Goal: Task Accomplishment & Management: Use online tool/utility

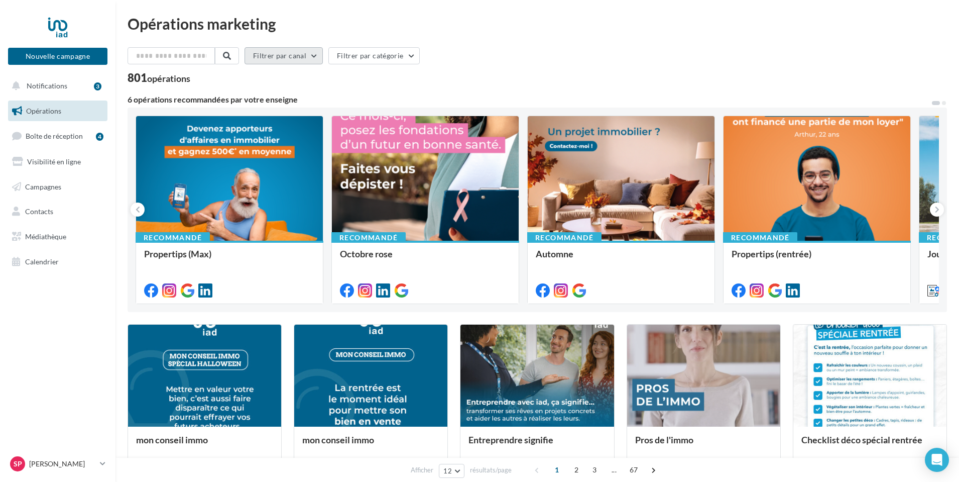
click at [292, 59] on button "Filtrer par canal" at bounding box center [284, 55] width 78 height 17
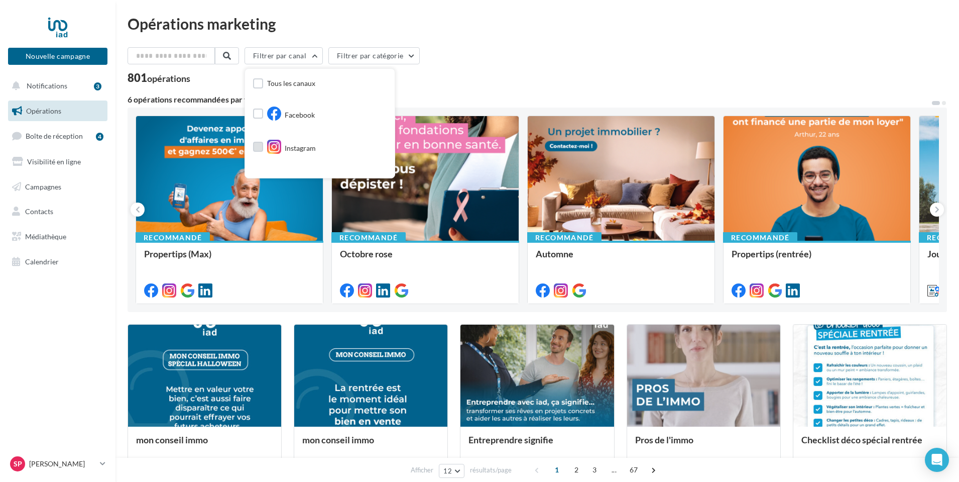
click at [263, 148] on label at bounding box center [258, 147] width 10 height 10
click at [541, 83] on div "557 opérations (sur 801)" at bounding box center [537, 78] width 819 height 13
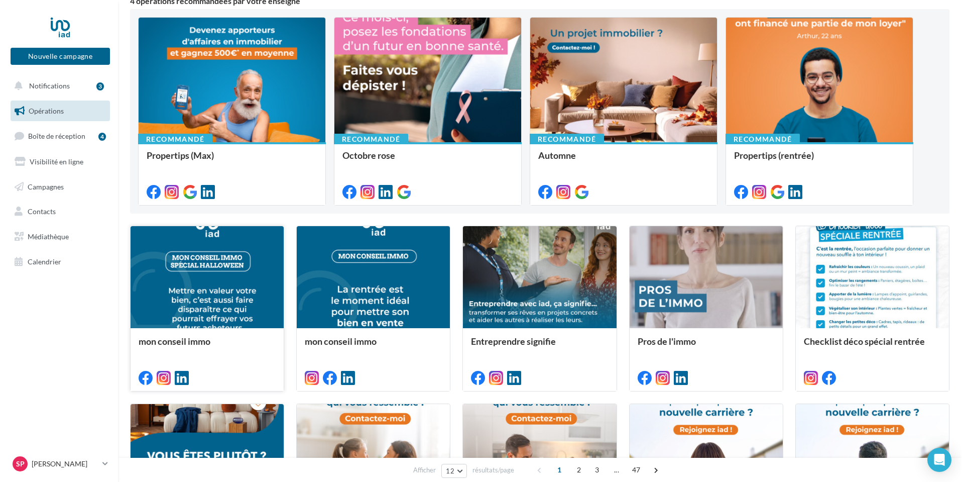
scroll to position [100, 0]
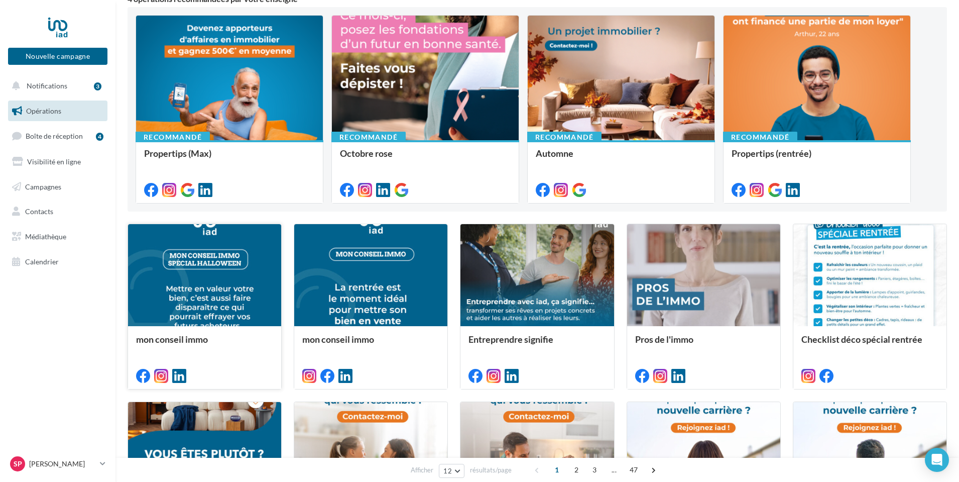
click at [209, 270] on div at bounding box center [204, 275] width 153 height 103
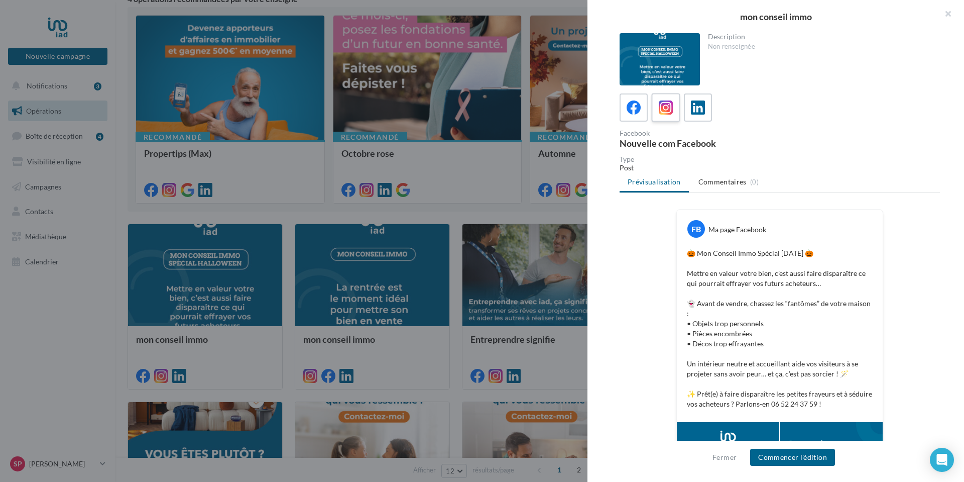
click at [666, 104] on icon at bounding box center [666, 107] width 15 height 15
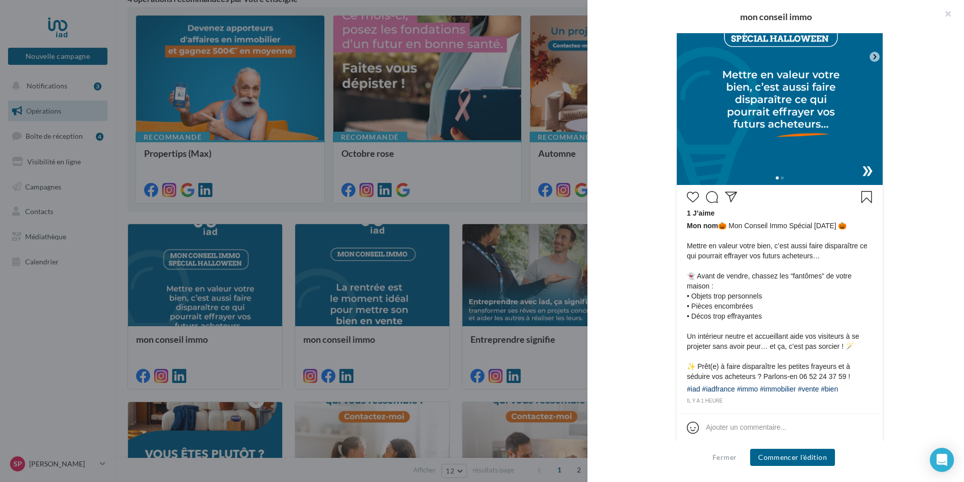
scroll to position [327, 0]
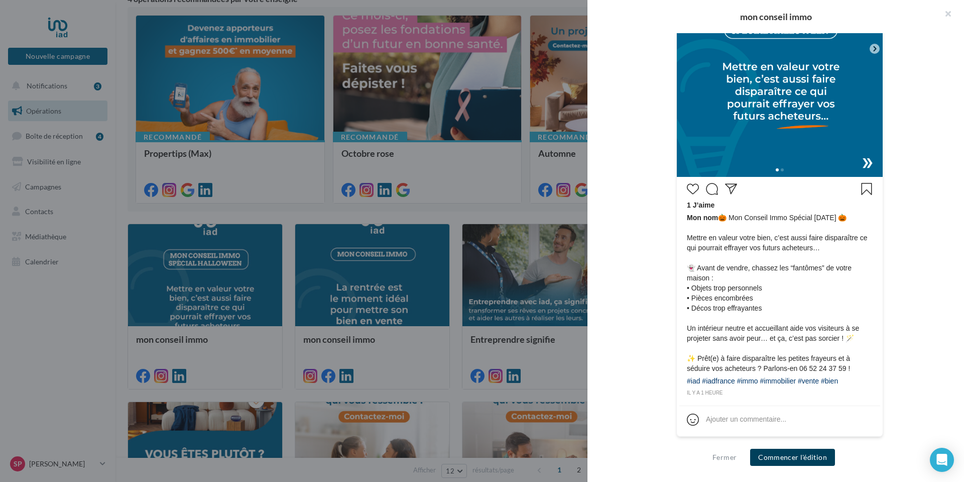
click at [804, 458] on button "Commencer l'édition" at bounding box center [792, 456] width 85 height 17
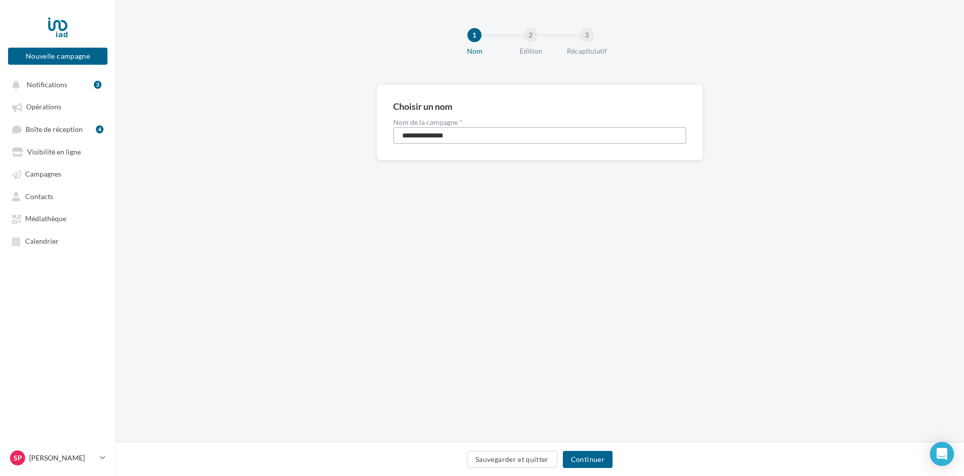
drag, startPoint x: 466, startPoint y: 134, endPoint x: 356, endPoint y: 137, distance: 110.0
click at [356, 137] on div "**********" at bounding box center [539, 138] width 849 height 108
type input "*********"
click at [594, 462] on button "Continuer" at bounding box center [588, 459] width 50 height 17
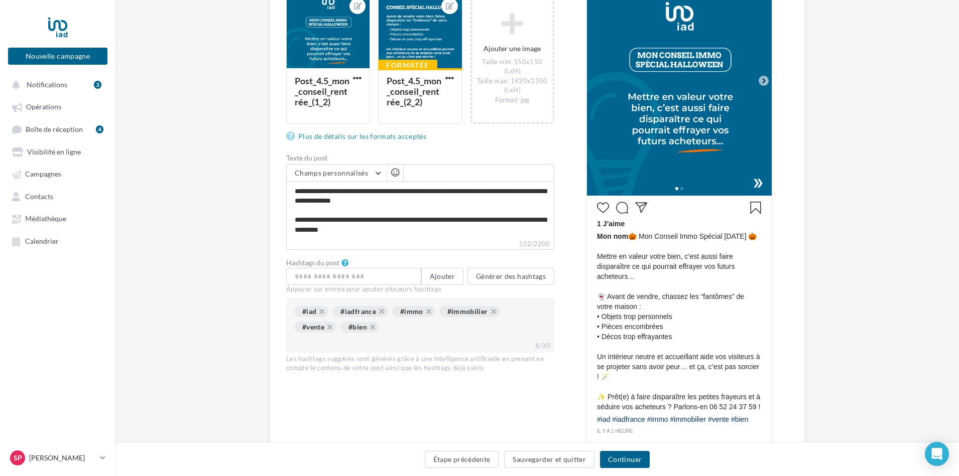
scroll to position [201, 0]
click at [510, 276] on button "Générer des hashtags" at bounding box center [510, 276] width 87 height 17
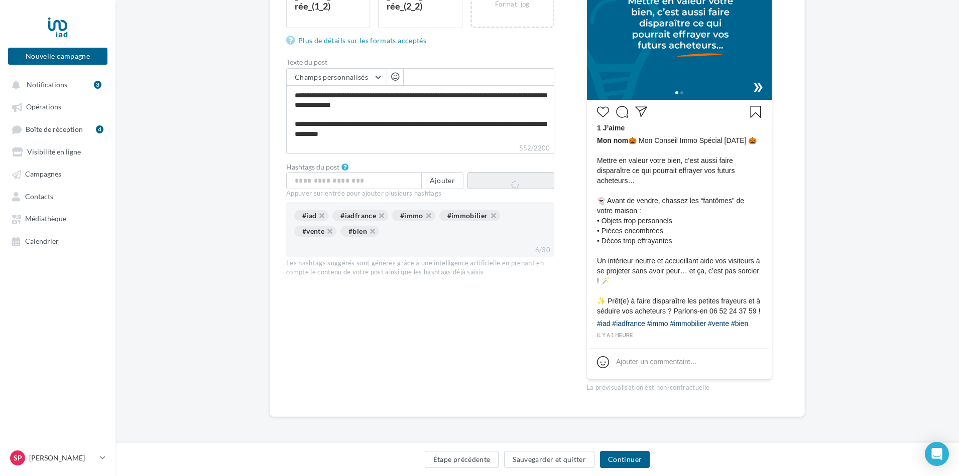
scroll to position [306, 0]
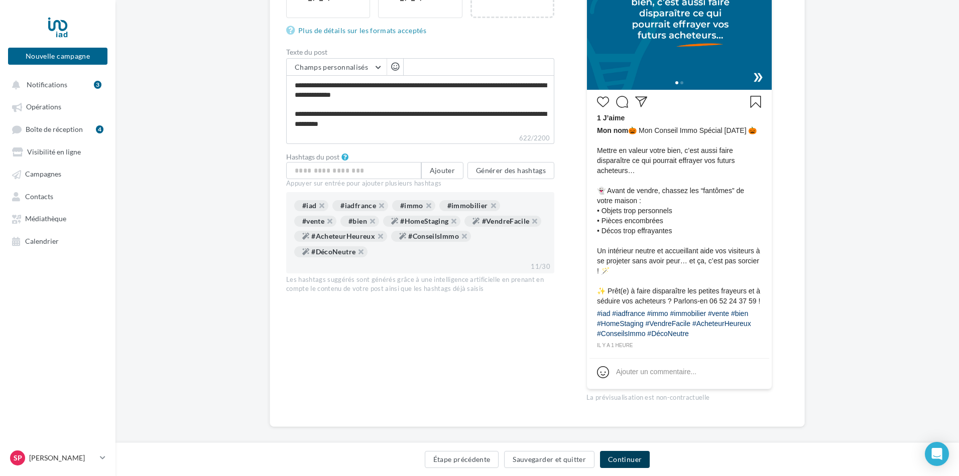
click at [632, 457] on button "Continuer" at bounding box center [625, 459] width 50 height 17
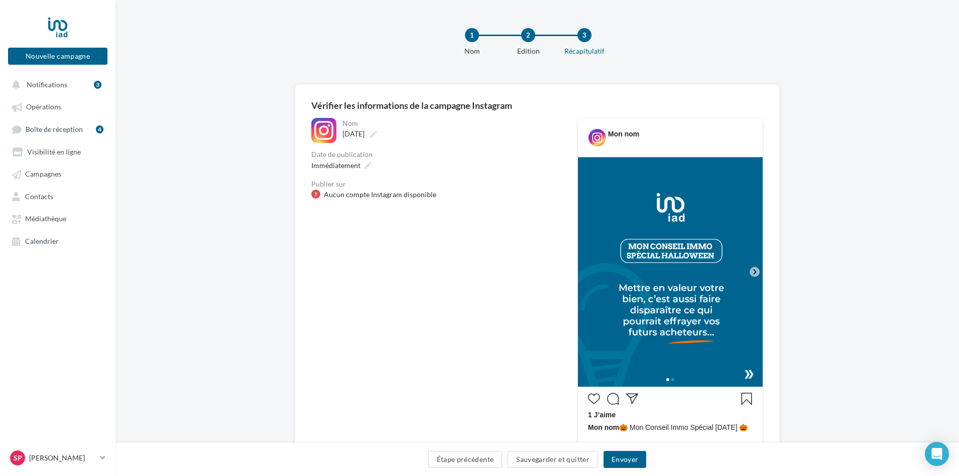
click at [375, 195] on div "Aucun compte Instagram disponible" at bounding box center [380, 195] width 112 height 10
click at [61, 463] on p "[PERSON_NAME]" at bounding box center [62, 458] width 67 height 10
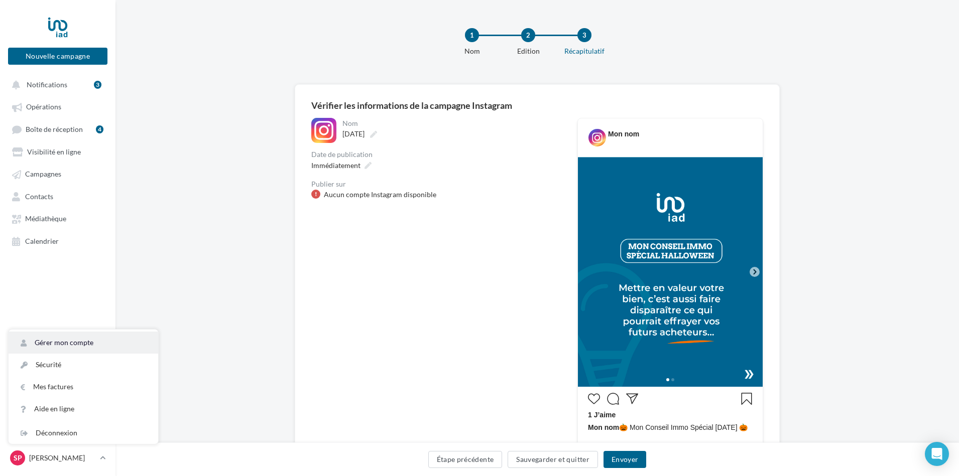
click at [91, 347] on link "Gérer mon compte" at bounding box center [84, 343] width 150 height 22
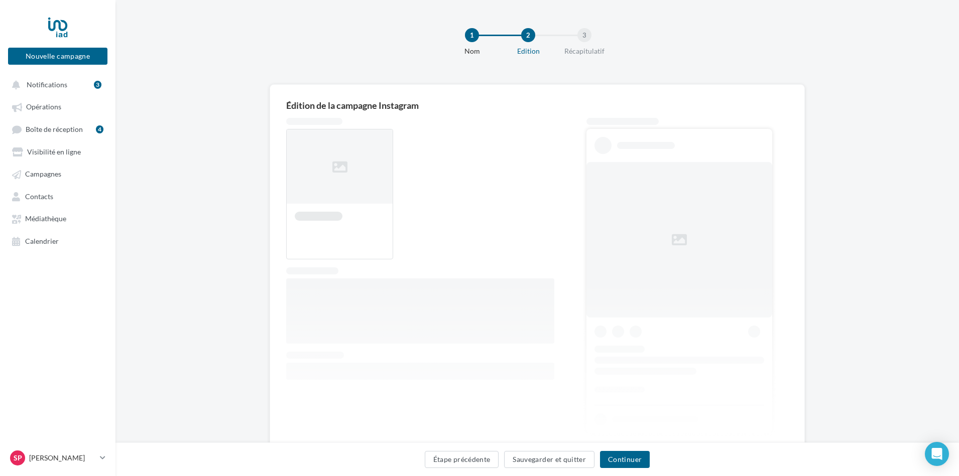
scroll to position [33, 0]
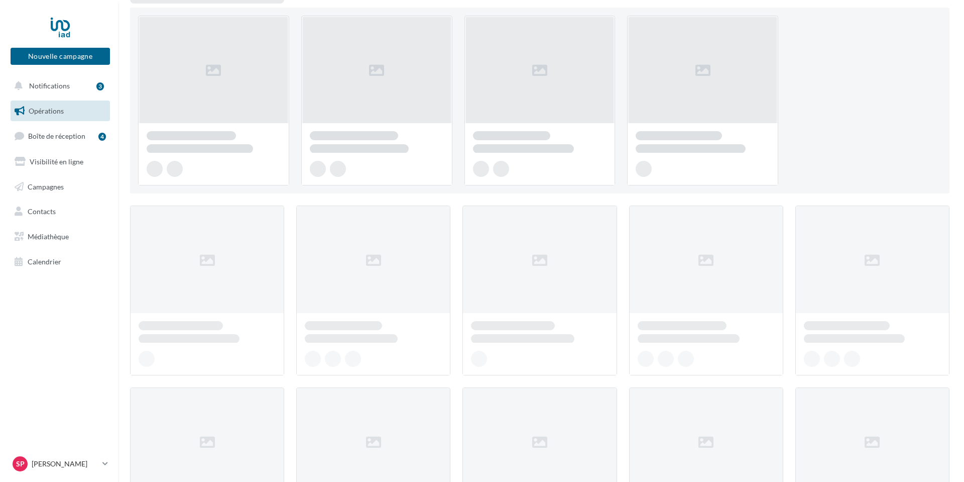
scroll to position [100, 0]
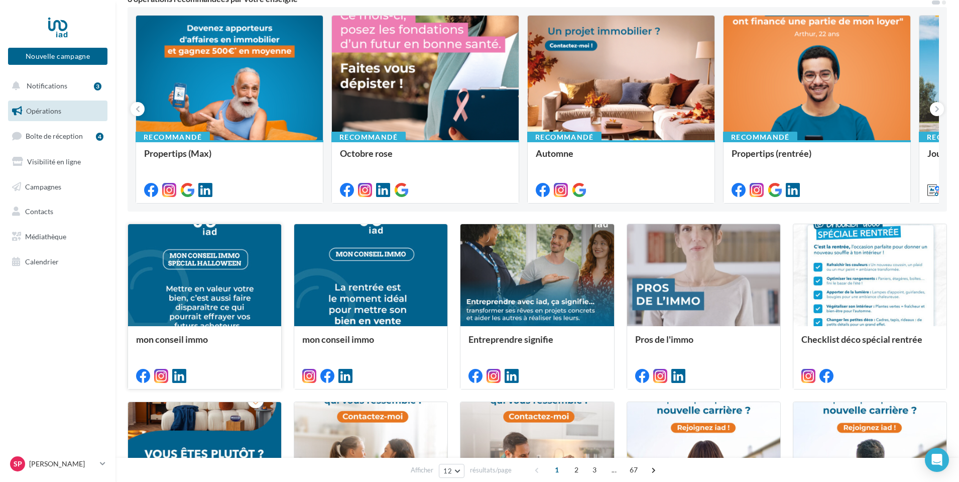
click at [222, 364] on div at bounding box center [204, 375] width 153 height 28
click at [208, 282] on div at bounding box center [204, 275] width 153 height 103
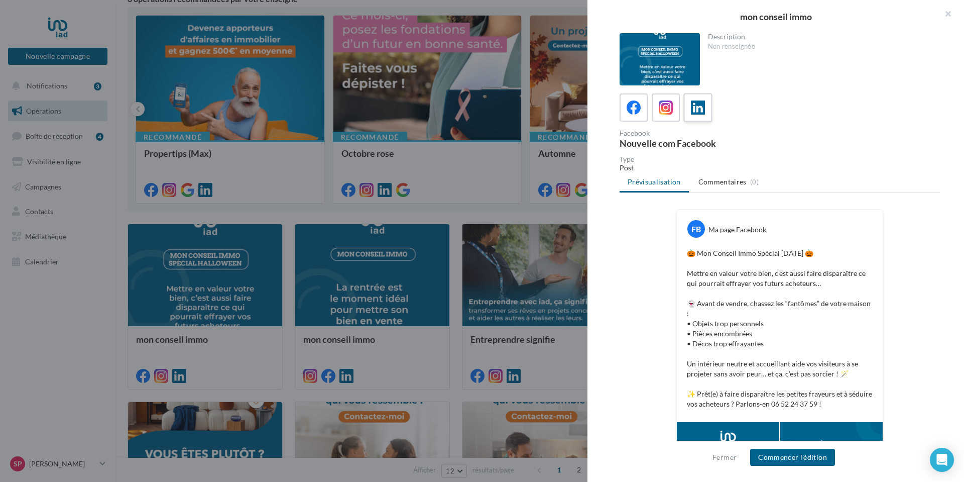
drag, startPoint x: 699, startPoint y: 104, endPoint x: 694, endPoint y: 109, distance: 6.8
click at [699, 105] on icon at bounding box center [698, 107] width 15 height 15
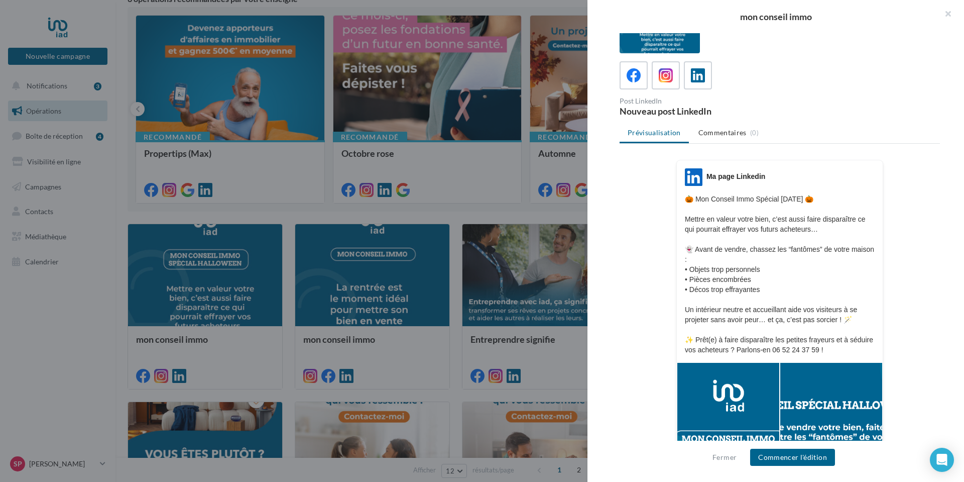
scroll to position [50, 0]
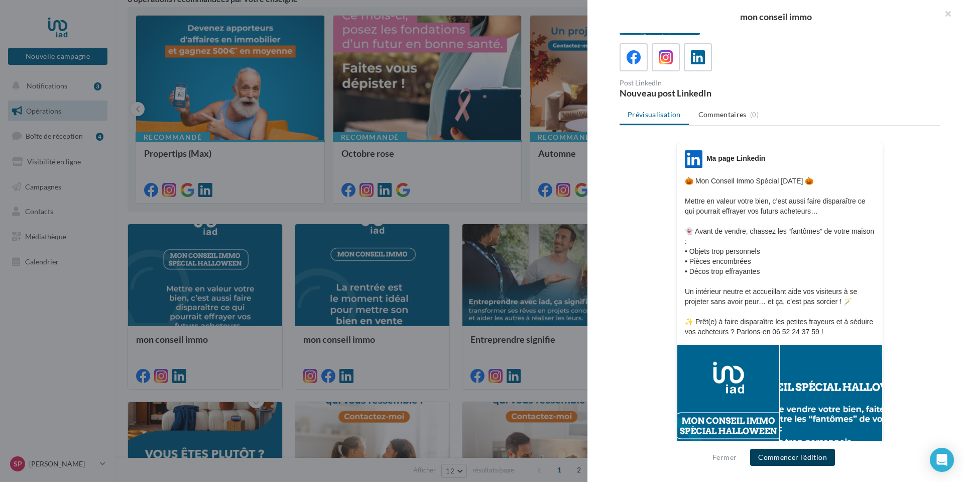
click at [806, 455] on button "Commencer l'édition" at bounding box center [792, 456] width 85 height 17
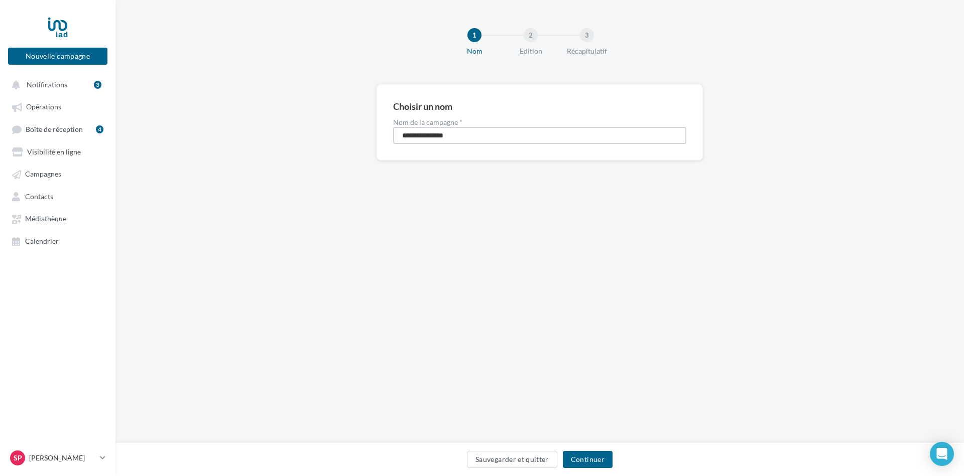
drag, startPoint x: 473, startPoint y: 144, endPoint x: 337, endPoint y: 146, distance: 135.6
click at [339, 146] on div "**********" at bounding box center [539, 138] width 849 height 108
type input "*********"
click at [591, 461] on button "Continuer" at bounding box center [588, 459] width 50 height 17
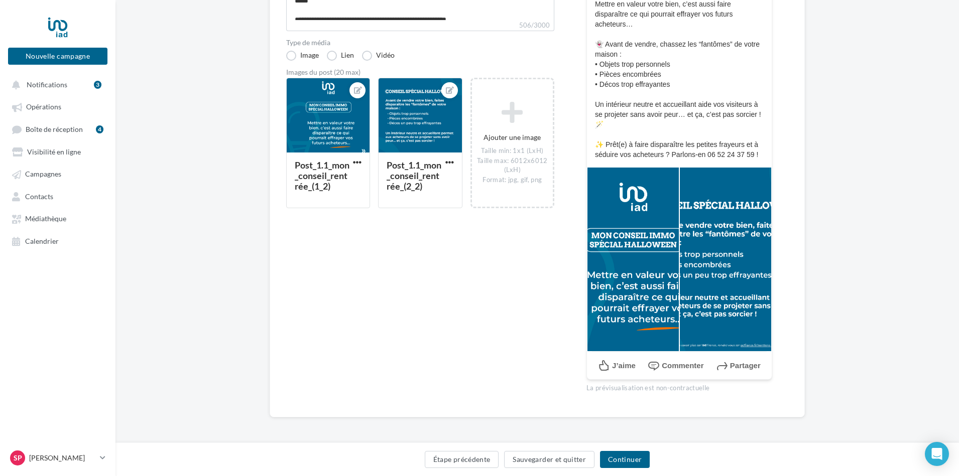
scroll to position [183, 0]
click at [630, 460] on button "Continuer" at bounding box center [625, 459] width 50 height 17
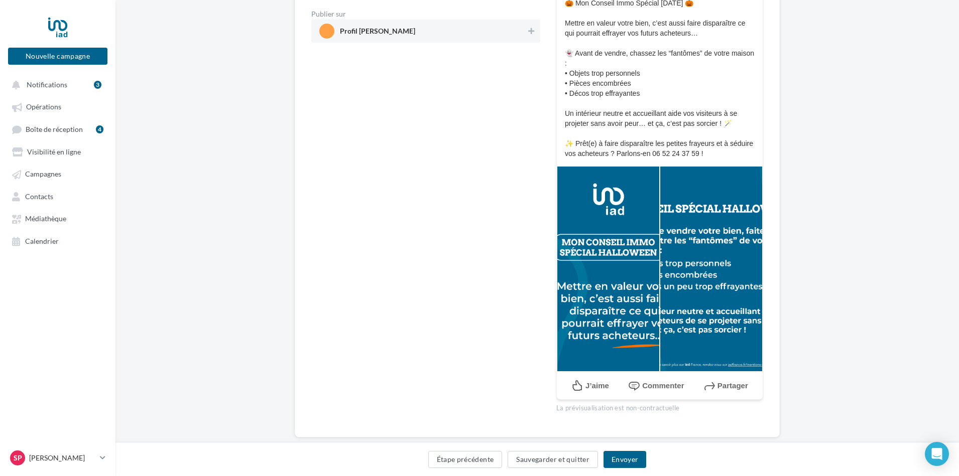
scroll to position [191, 0]
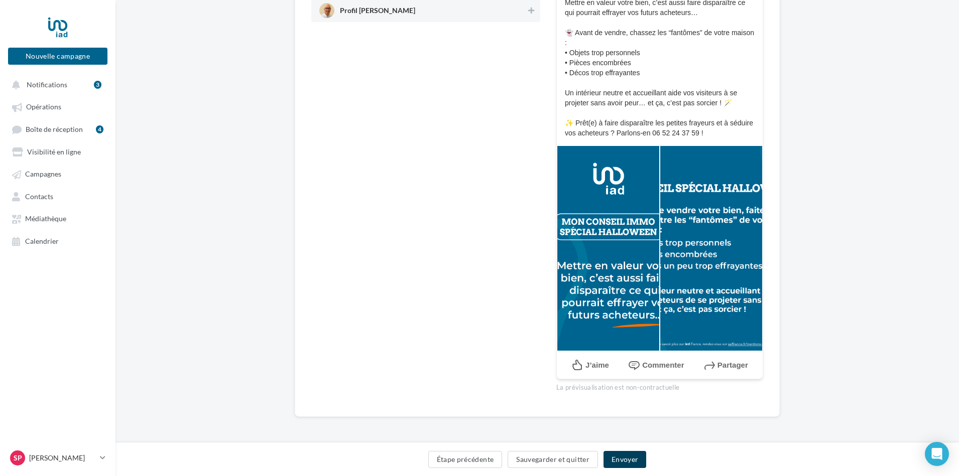
click at [629, 459] on button "Envoyer" at bounding box center [625, 459] width 43 height 17
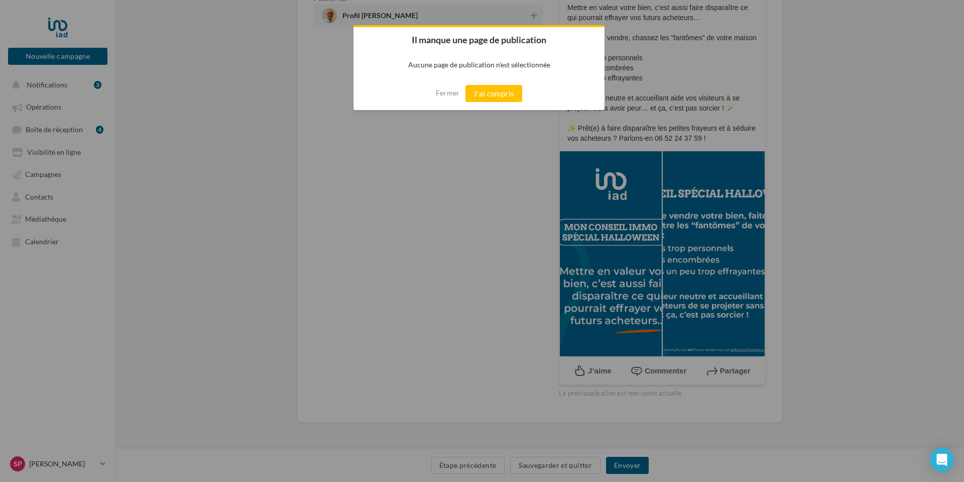
drag, startPoint x: 485, startPoint y: 94, endPoint x: 451, endPoint y: 135, distance: 53.1
click at [451, 135] on body "Nouvelle campagne Nouvelle campagne Notifications 3 Opérations Boîte de récepti…" at bounding box center [482, 55] width 964 height 482
click at [493, 93] on button "J'ai compris" at bounding box center [493, 93] width 57 height 17
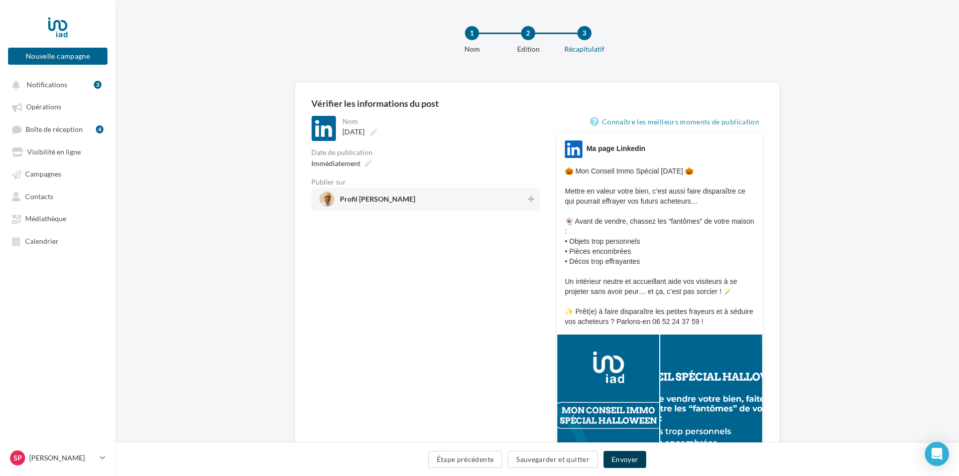
scroll to position [0, 0]
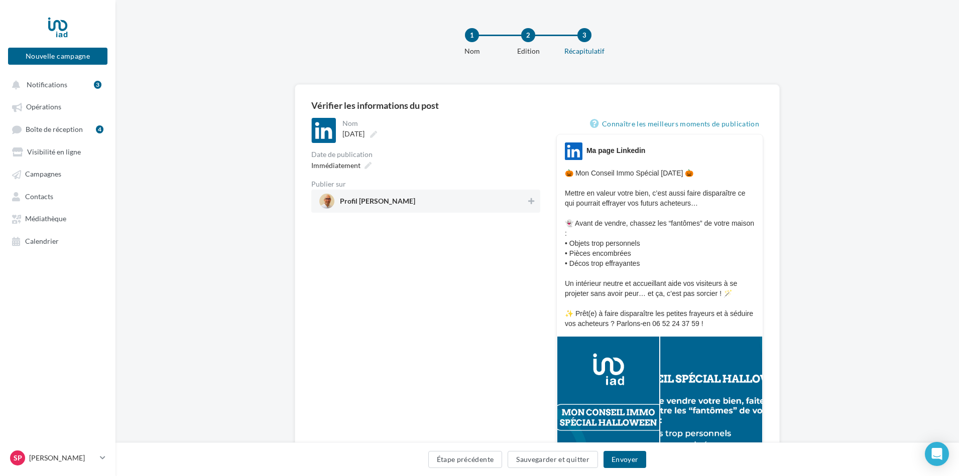
click at [407, 199] on span "Profil Stephane Chalant" at bounding box center [377, 203] width 75 height 11
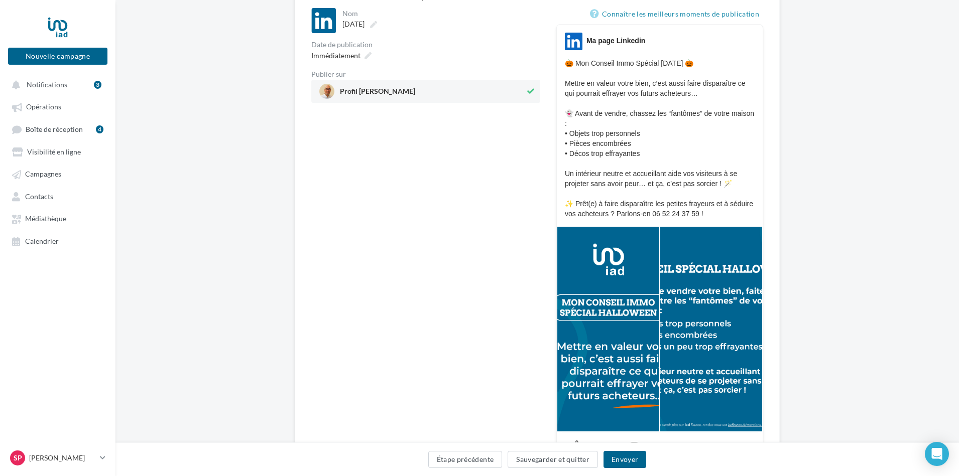
scroll to position [191, 0]
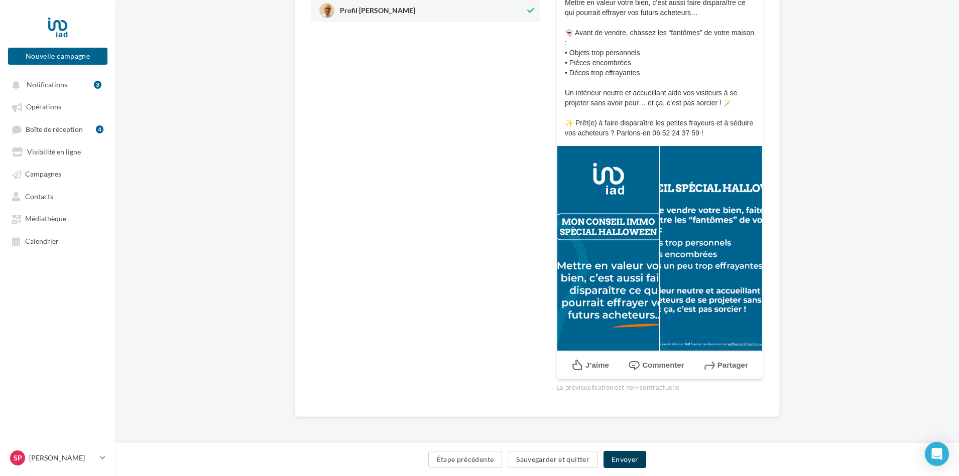
click at [631, 459] on button "Envoyer" at bounding box center [625, 459] width 43 height 17
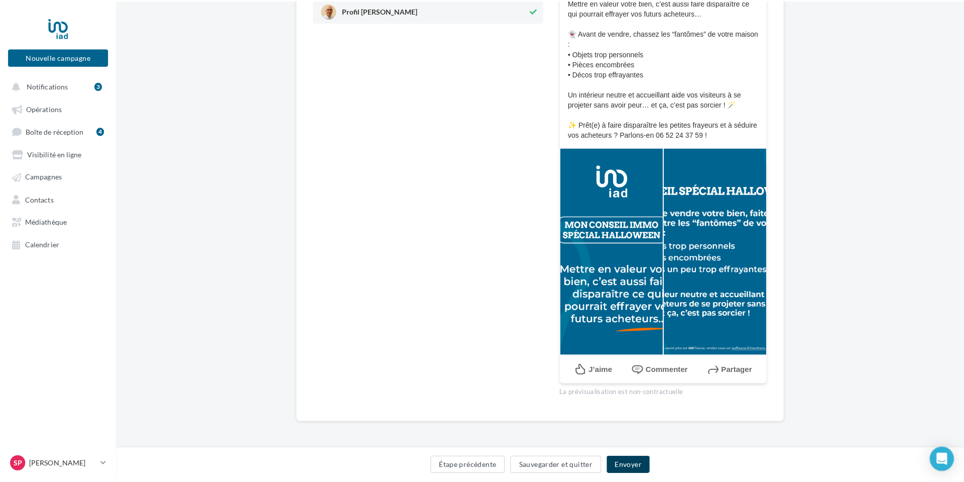
scroll to position [186, 0]
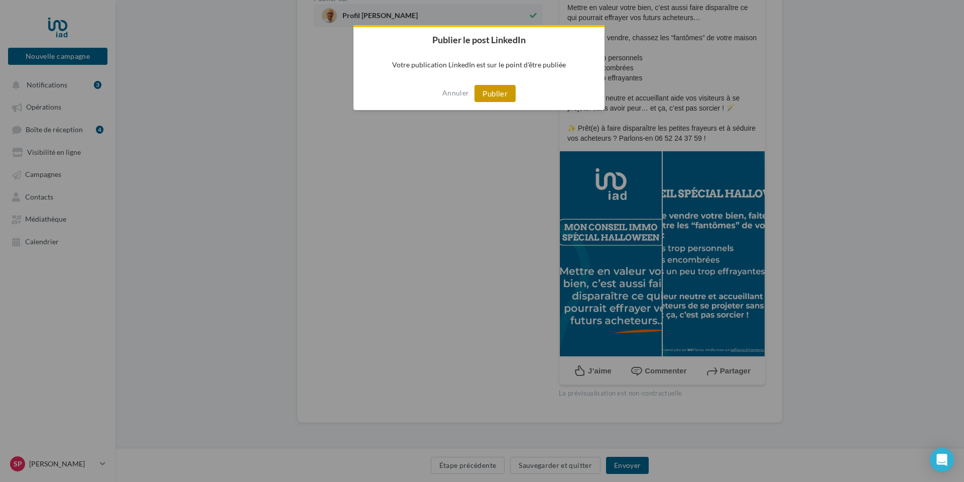
click at [500, 90] on button "Publier" at bounding box center [494, 93] width 41 height 17
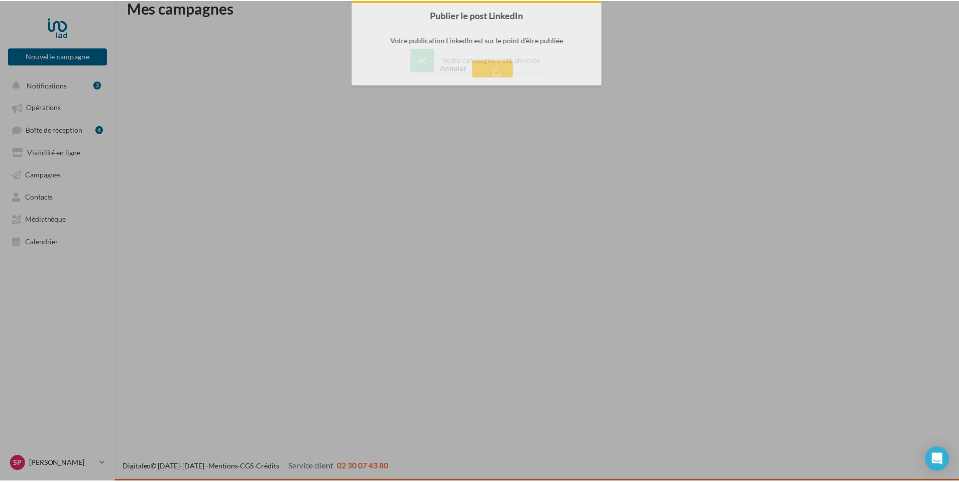
scroll to position [16, 0]
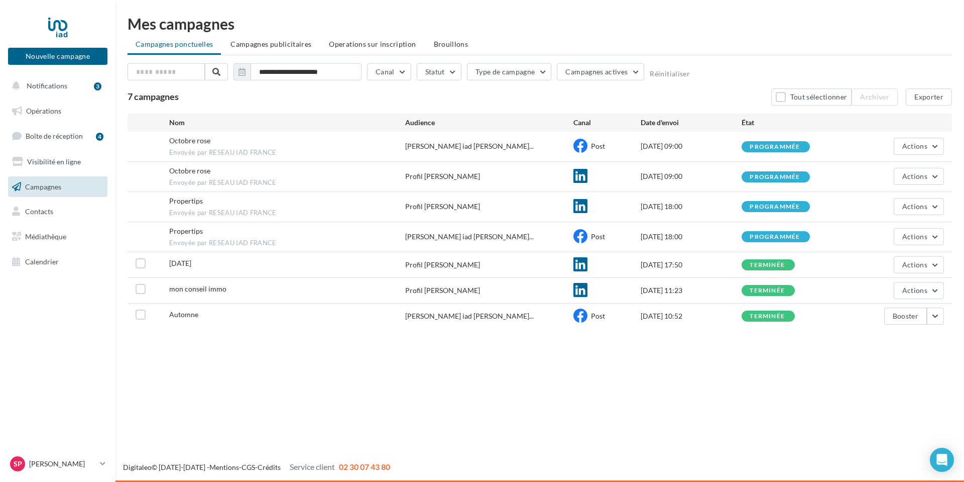
click at [318, 146] on div "Octobre rose Envoyée par RESEAU IAD FRANCE" at bounding box center [287, 147] width 236 height 22
click at [49, 185] on span "Campagnes" at bounding box center [43, 186] width 36 height 9
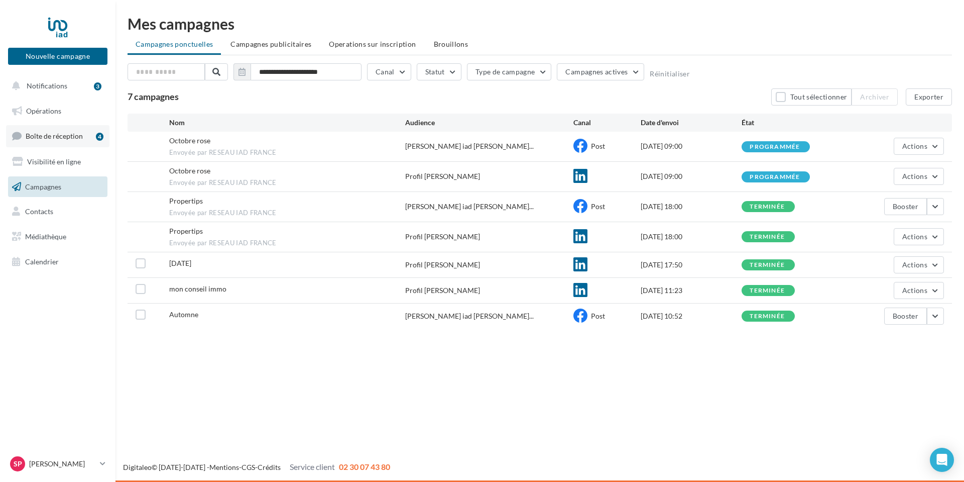
click at [50, 137] on span "Boîte de réception" at bounding box center [54, 136] width 57 height 9
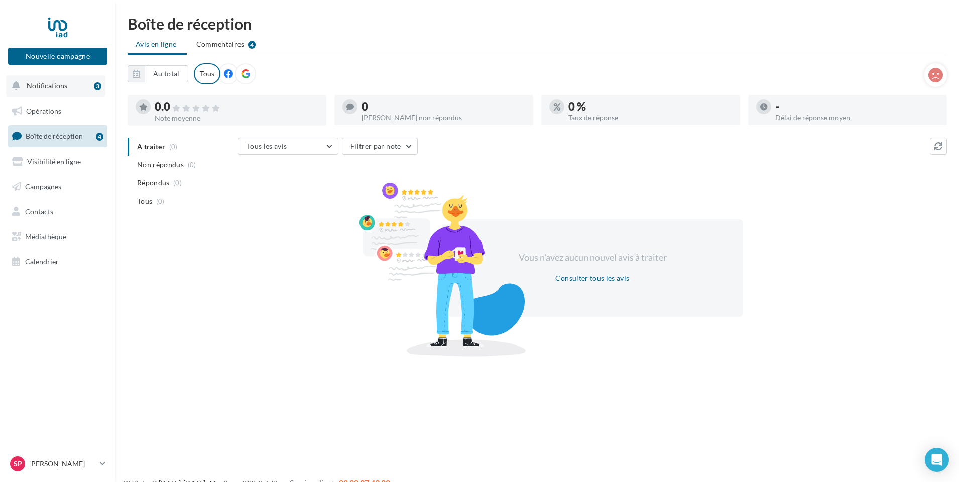
click at [51, 86] on span "Notifications" at bounding box center [47, 85] width 41 height 9
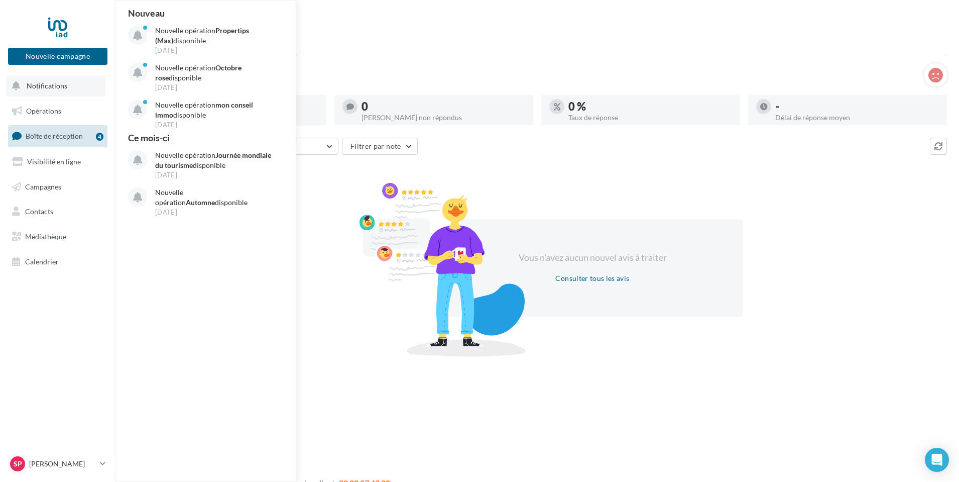
click at [51, 86] on span "Notifications" at bounding box center [47, 85] width 41 height 9
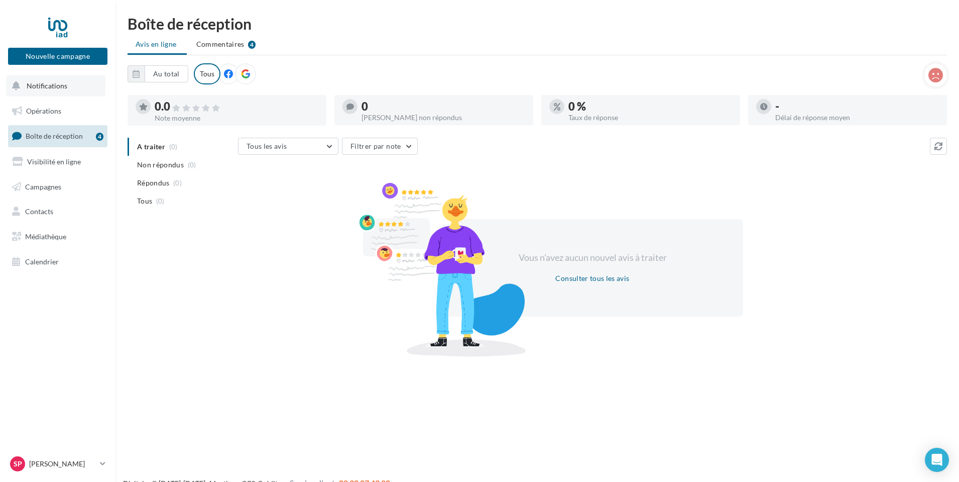
click at [51, 86] on span "Notifications" at bounding box center [47, 85] width 41 height 9
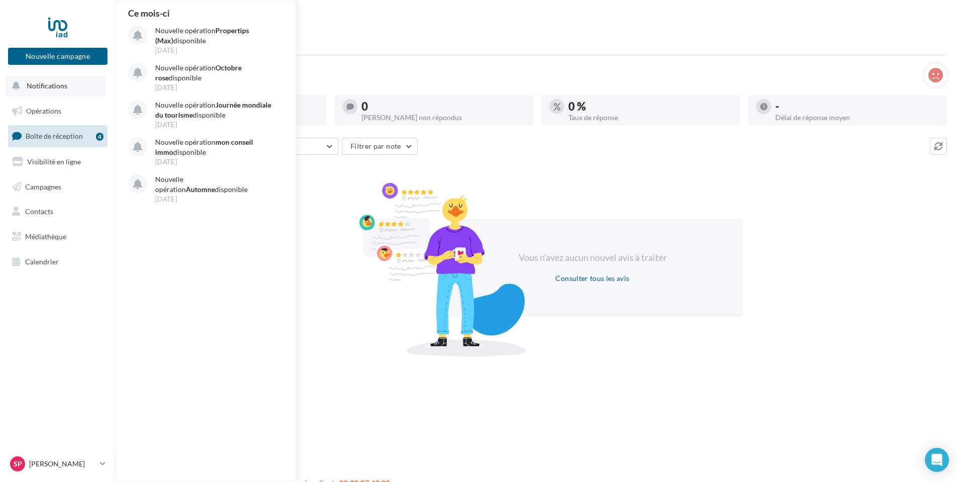
click at [51, 86] on span "Notifications" at bounding box center [47, 85] width 41 height 9
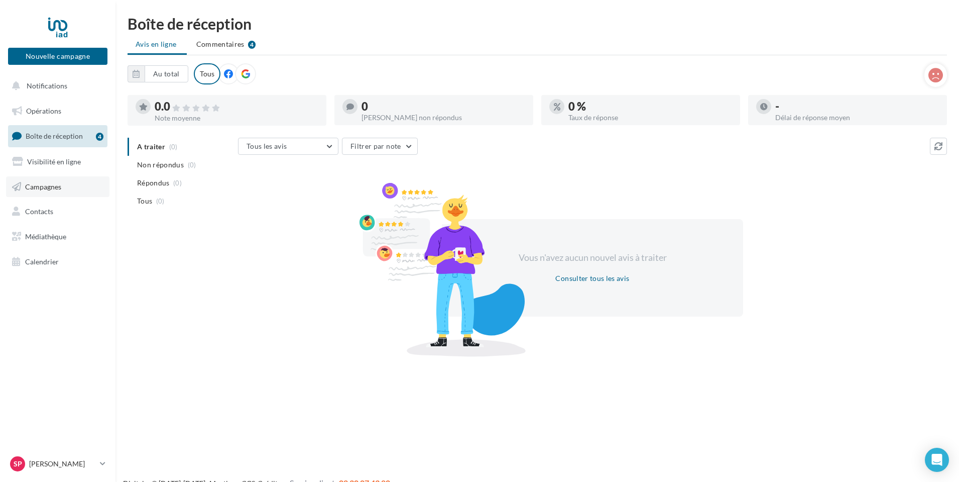
click at [37, 187] on span "Campagnes" at bounding box center [43, 186] width 36 height 9
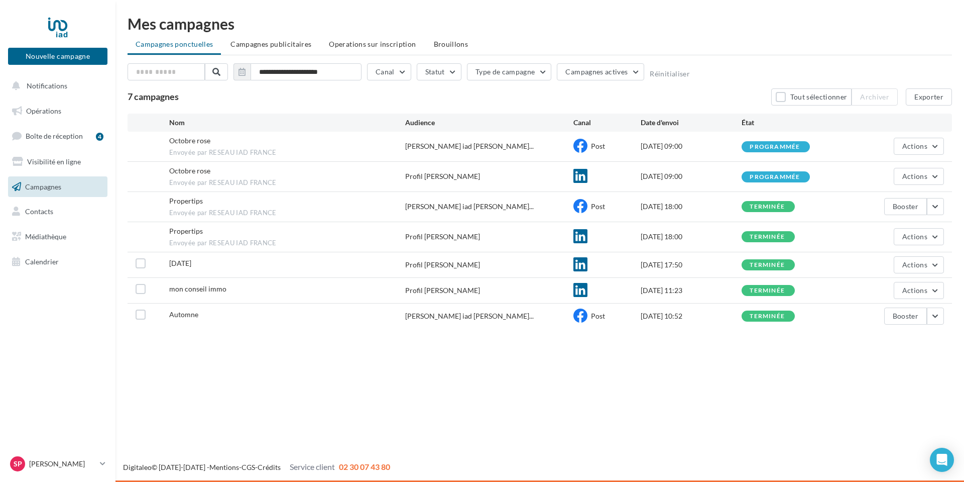
click at [260, 48] on li "Campagnes publicitaires" at bounding box center [270, 44] width 97 height 18
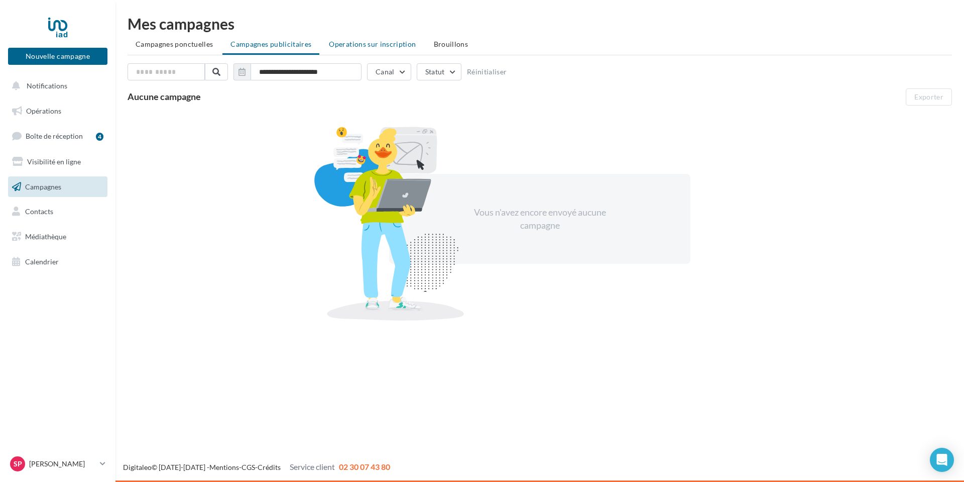
click at [372, 44] on span "Operations sur inscription" at bounding box center [372, 44] width 87 height 9
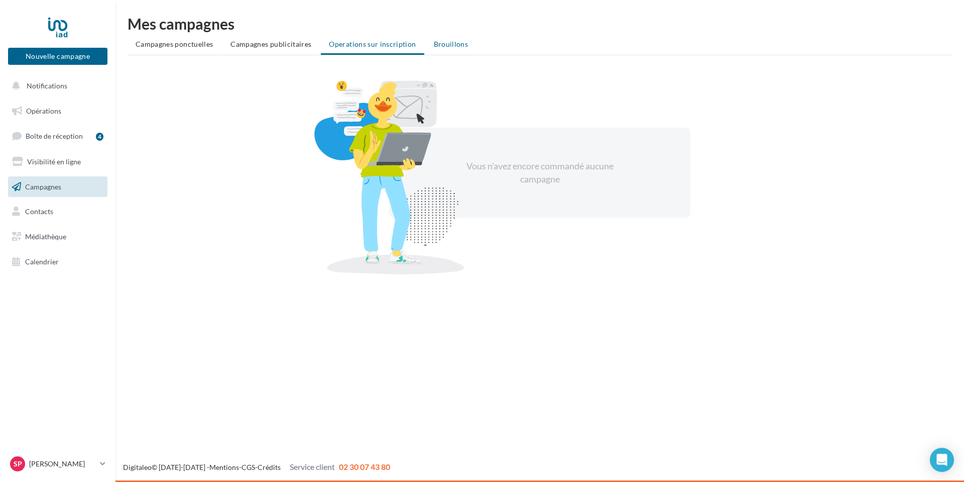
click at [439, 44] on span "Brouillons" at bounding box center [451, 44] width 35 height 9
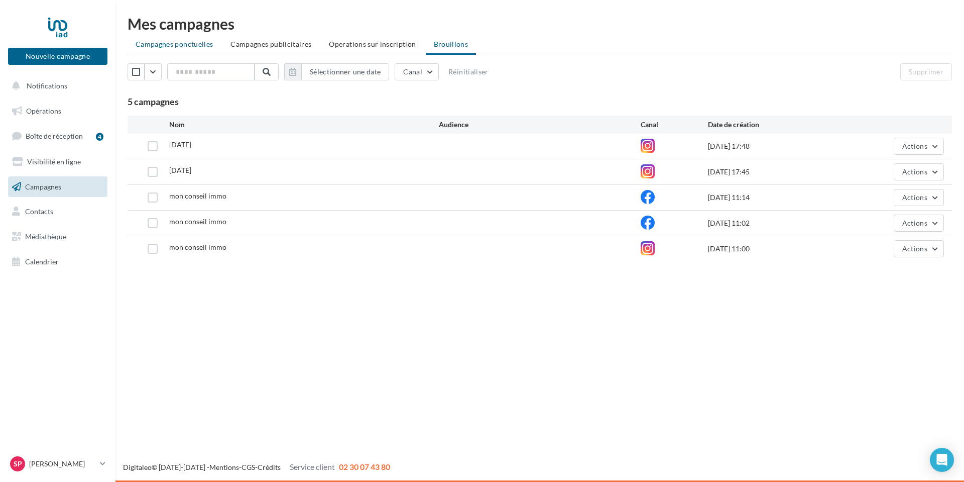
click at [160, 44] on span "Campagnes ponctuelles" at bounding box center [174, 44] width 77 height 9
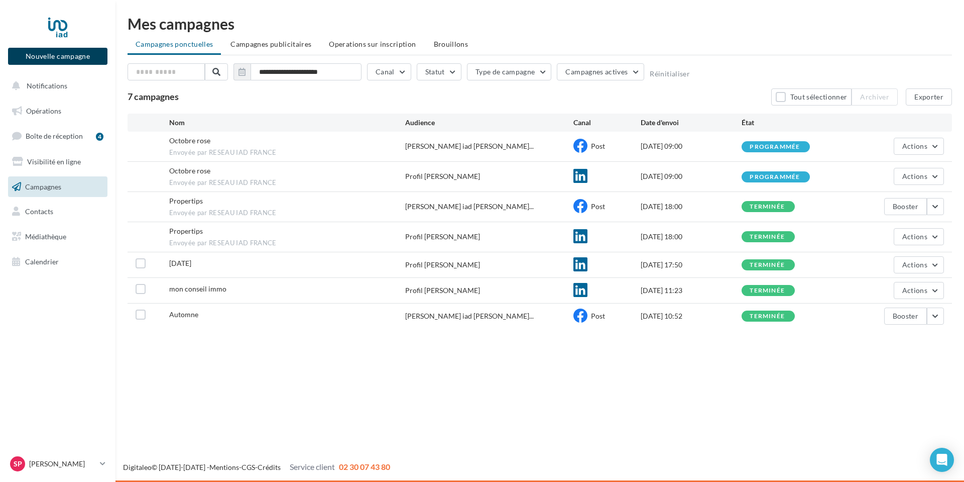
click at [55, 57] on button "Nouvelle campagne" at bounding box center [57, 56] width 99 height 17
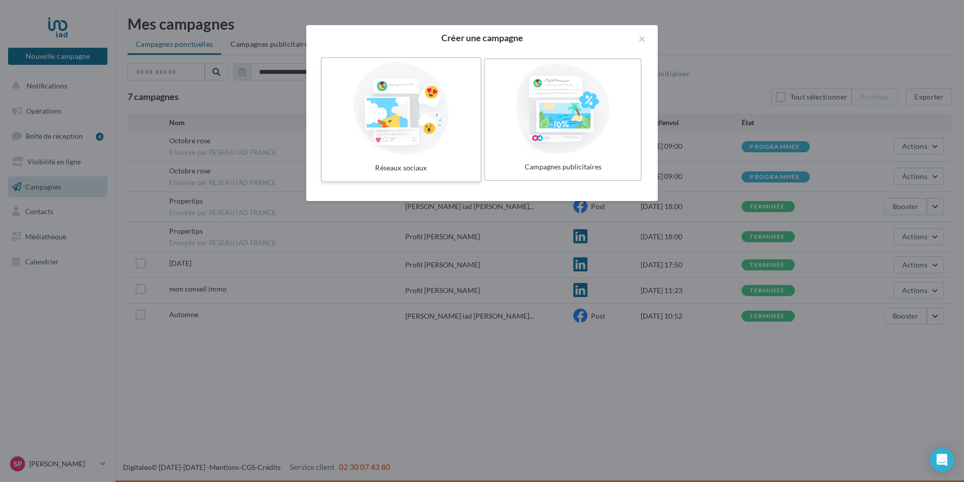
click at [411, 118] on div at bounding box center [401, 108] width 151 height 92
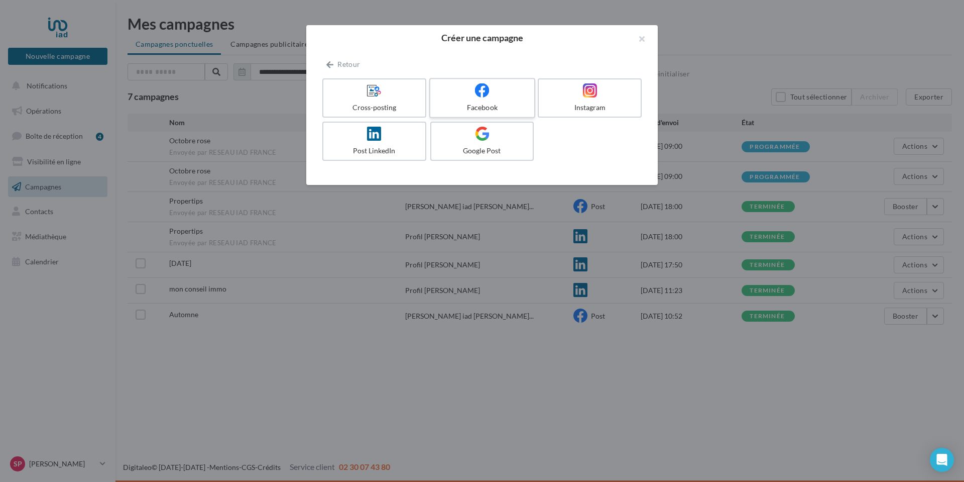
click at [481, 95] on icon at bounding box center [482, 90] width 15 height 15
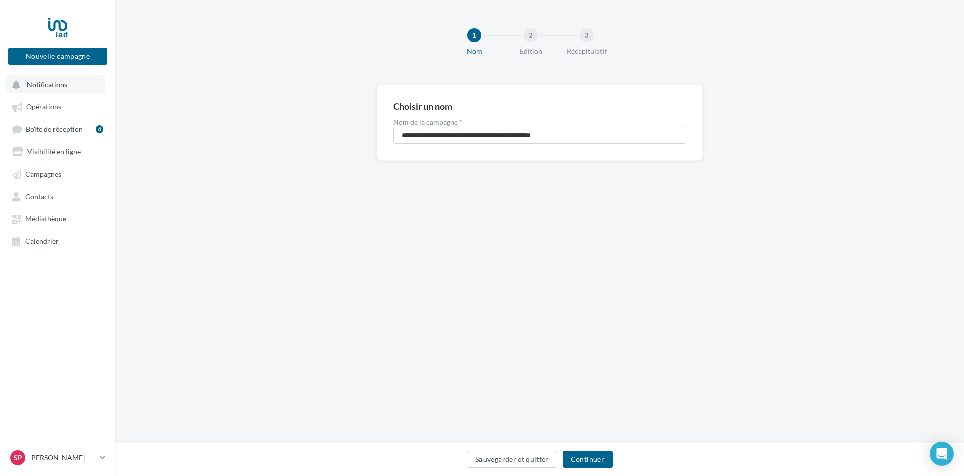
click at [31, 85] on span "Notifications" at bounding box center [47, 84] width 41 height 9
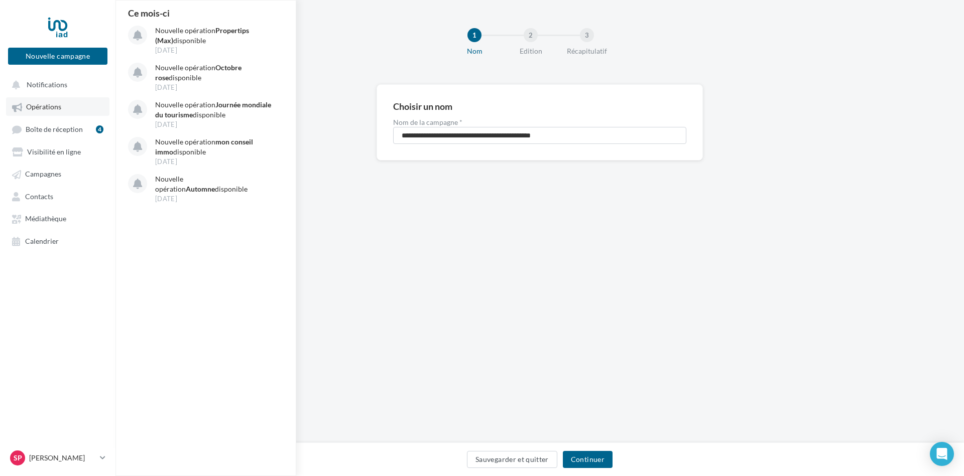
click at [39, 106] on span "Opérations" at bounding box center [43, 107] width 35 height 9
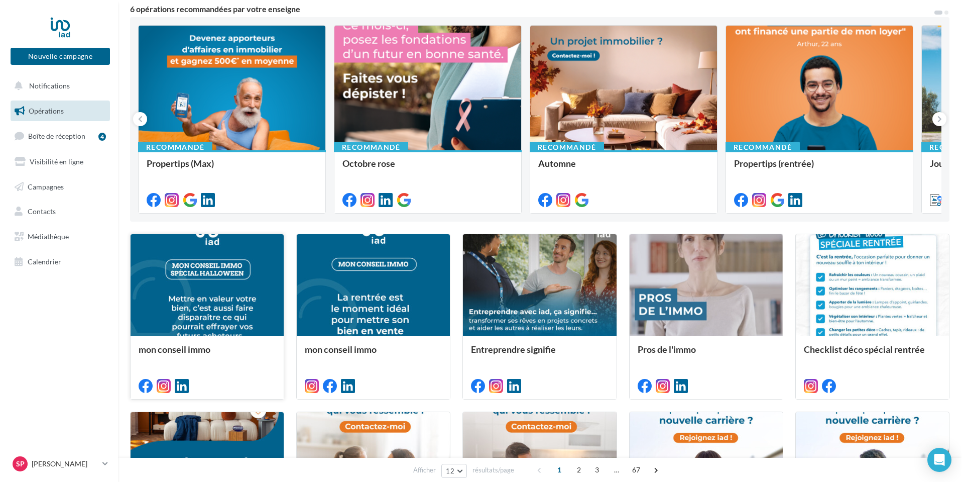
scroll to position [100, 0]
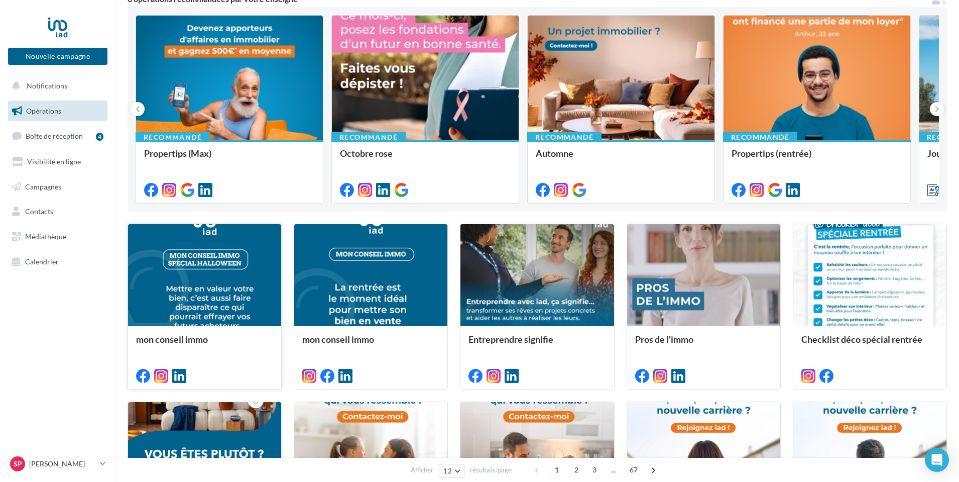
click at [220, 281] on div at bounding box center [204, 275] width 153 height 103
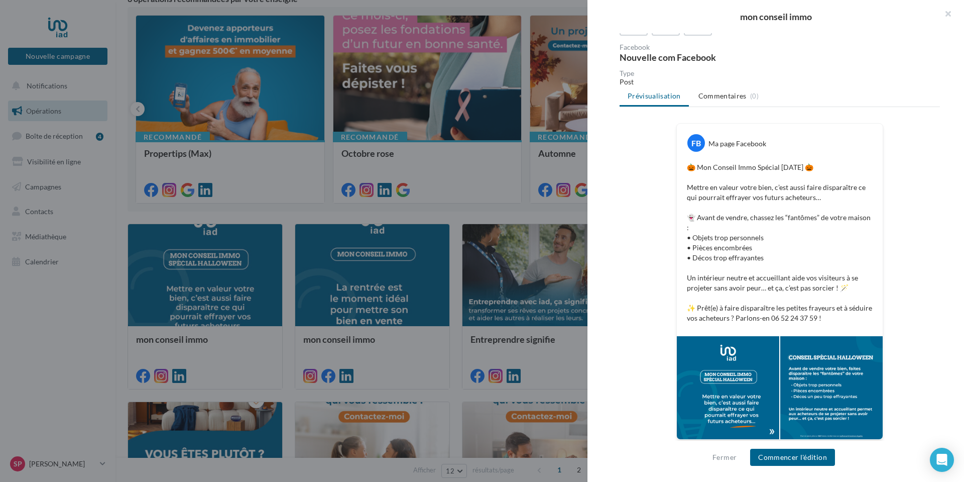
scroll to position [89, 0]
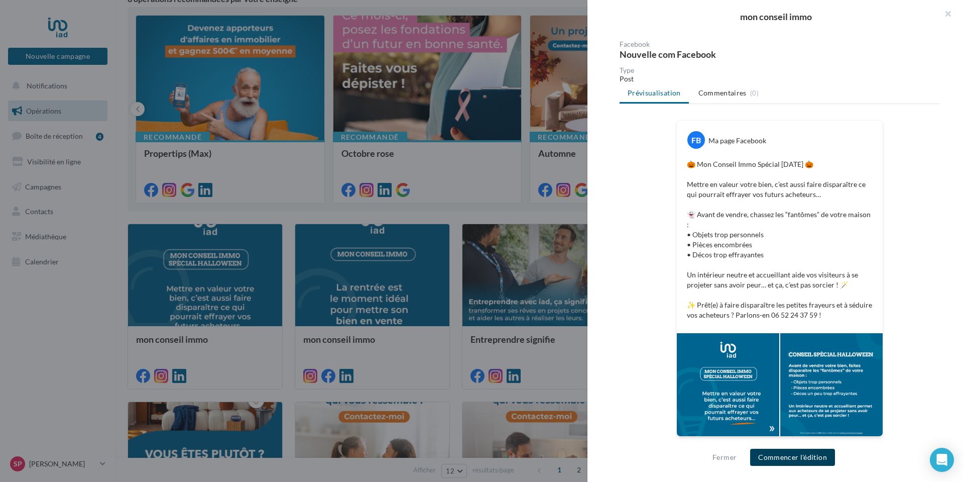
click at [789, 458] on button "Commencer l'édition" at bounding box center [792, 456] width 85 height 17
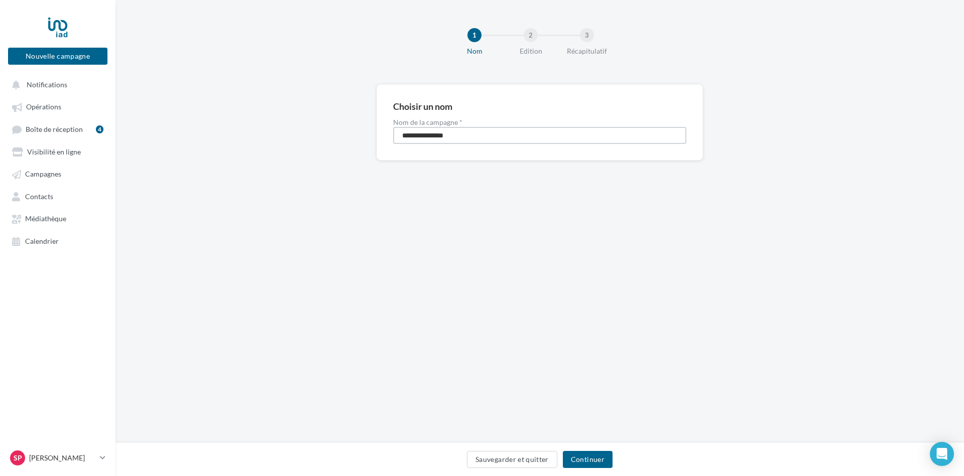
drag, startPoint x: 461, startPoint y: 137, endPoint x: 373, endPoint y: 138, distance: 88.4
click at [373, 138] on div "**********" at bounding box center [539, 138] width 849 height 108
type input "*********"
click at [595, 460] on button "Continuer" at bounding box center [588, 459] width 50 height 17
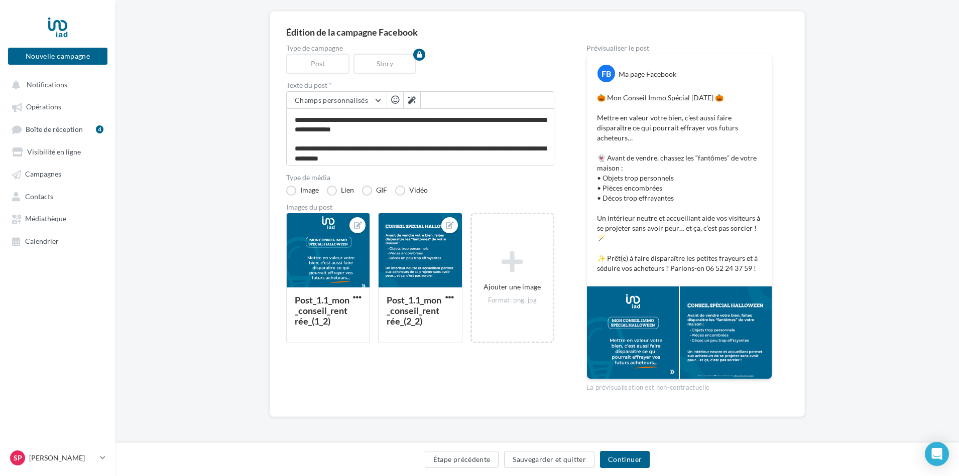
scroll to position [96, 0]
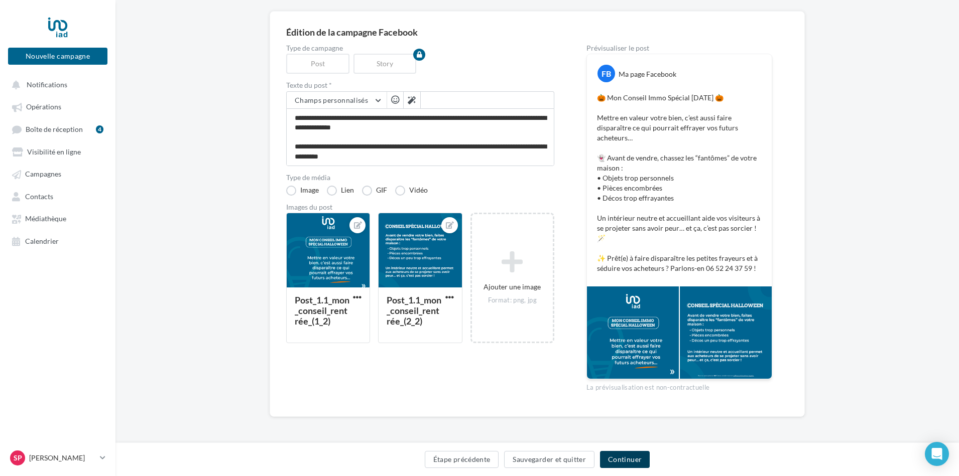
click at [631, 460] on button "Continuer" at bounding box center [625, 459] width 50 height 17
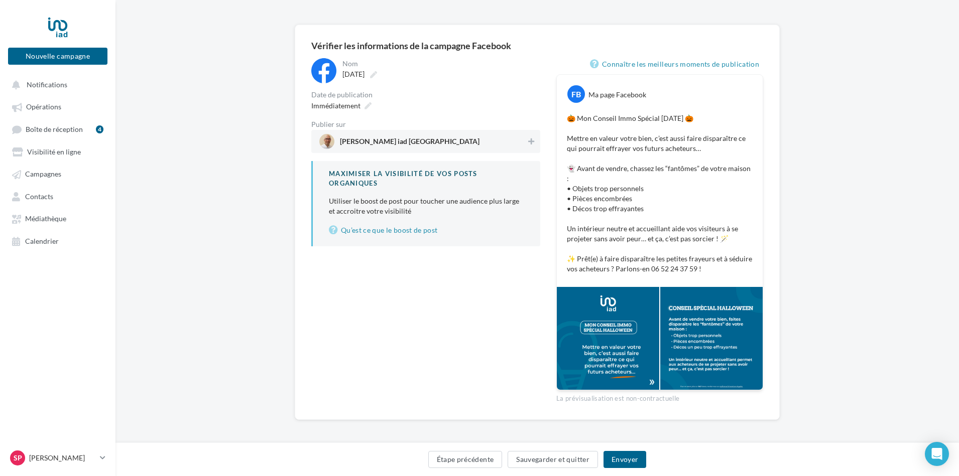
scroll to position [63, 0]
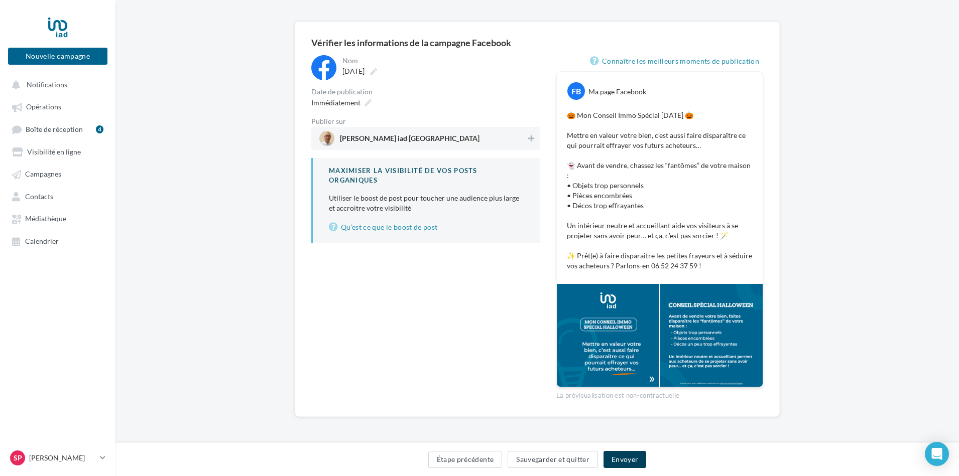
click at [625, 462] on button "Envoyer" at bounding box center [625, 459] width 43 height 17
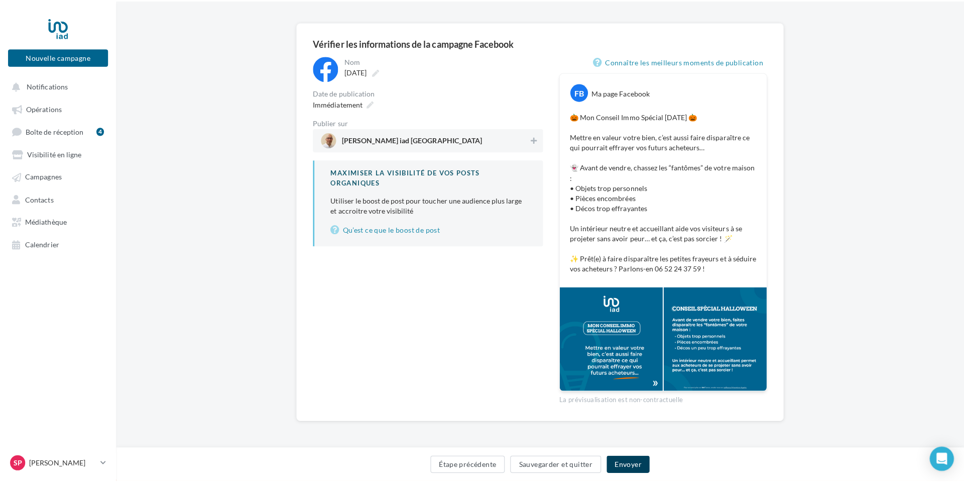
scroll to position [58, 0]
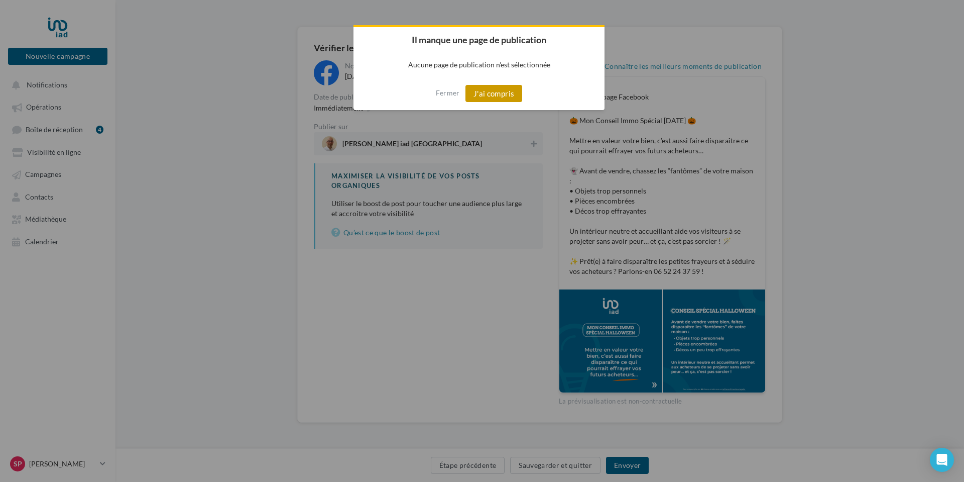
click at [504, 91] on button "J'ai compris" at bounding box center [493, 93] width 57 height 17
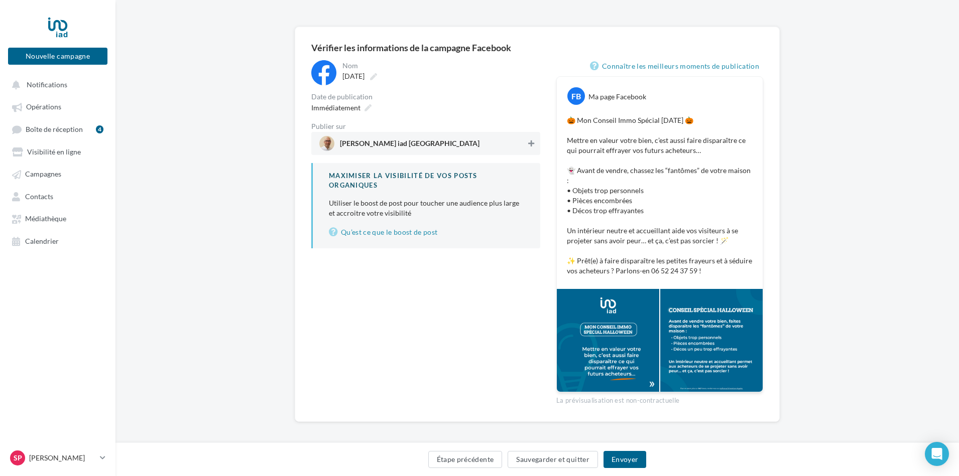
click at [532, 148] on button at bounding box center [531, 144] width 10 height 12
click at [626, 461] on button "Envoyer" at bounding box center [625, 459] width 43 height 17
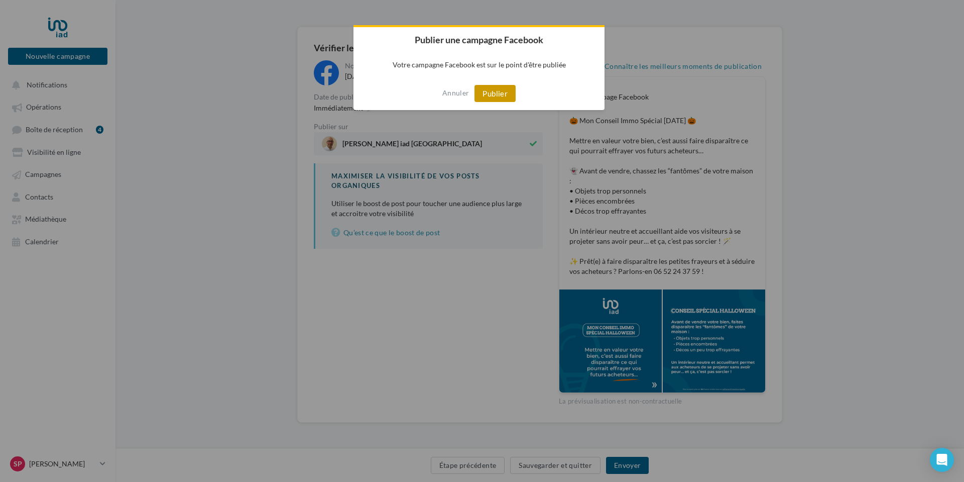
click at [493, 95] on button "Publier" at bounding box center [494, 93] width 41 height 17
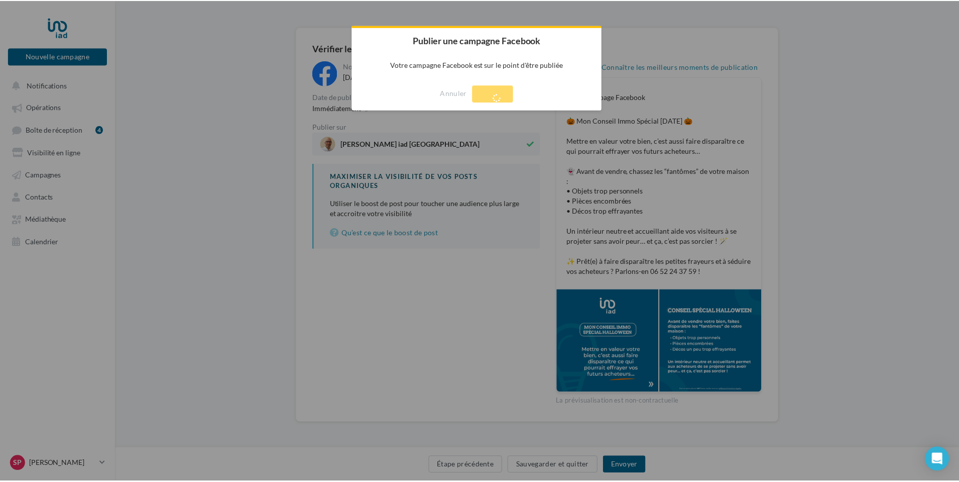
scroll to position [16, 0]
